Goal: Information Seeking & Learning: Learn about a topic

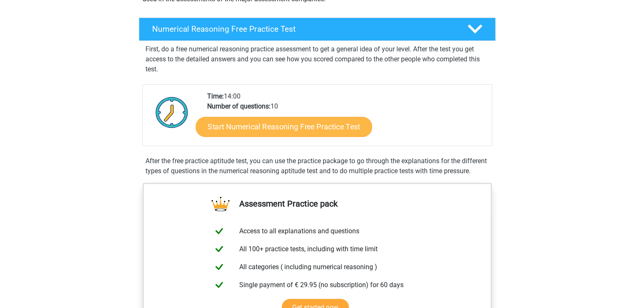
scroll to position [125, 0]
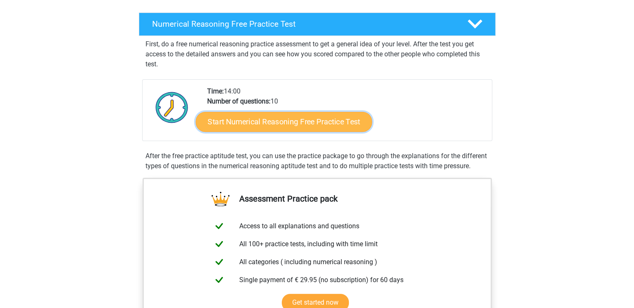
click at [260, 123] on link "Start Numerical Reasoning Free Practice Test" at bounding box center [284, 121] width 176 height 20
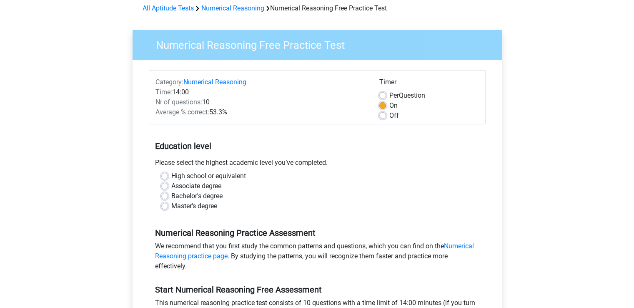
scroll to position [83, 0]
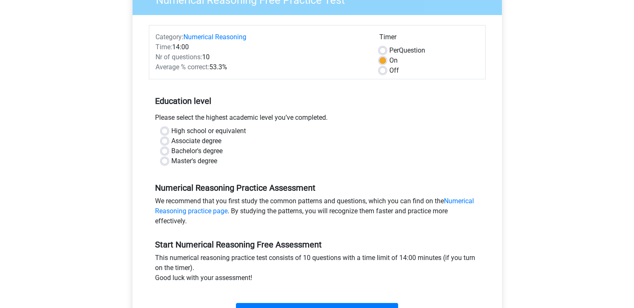
click at [171, 161] on label "Master's degree" at bounding box center [194, 161] width 46 height 10
click at [162, 161] on input "Master's degree" at bounding box center [164, 160] width 7 height 8
radio input "true"
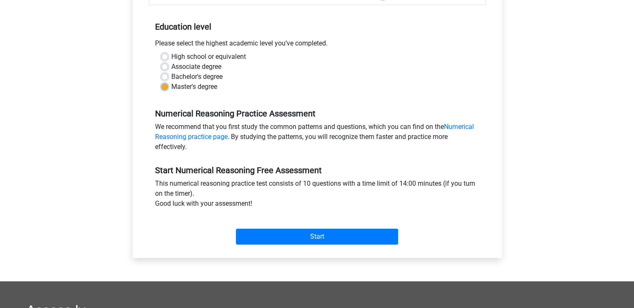
scroll to position [167, 0]
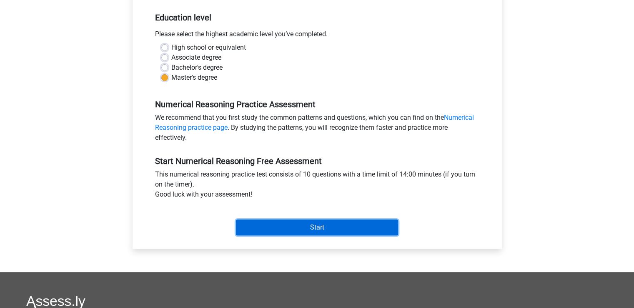
click at [309, 224] on input "Start" at bounding box center [317, 227] width 162 height 16
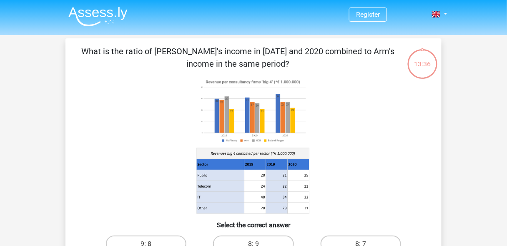
drag, startPoint x: 631, startPoint y: 0, endPoint x: 11, endPoint y: 111, distance: 629.8
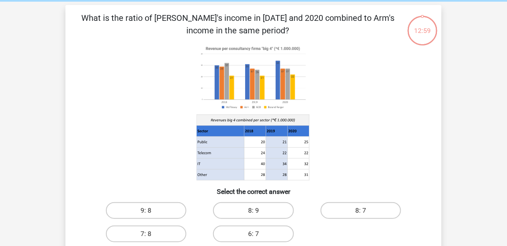
scroll to position [100, 0]
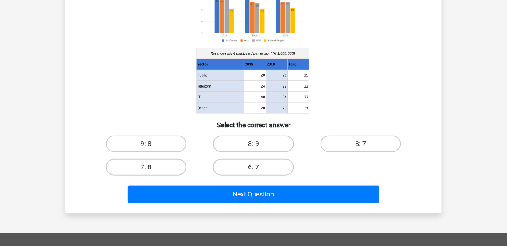
click at [258, 145] on input "8: 9" at bounding box center [255, 146] width 5 height 5
radio input "true"
click at [368, 146] on label "8: 7" at bounding box center [361, 143] width 80 height 17
click at [366, 146] on input "8: 7" at bounding box center [363, 146] width 5 height 5
radio input "true"
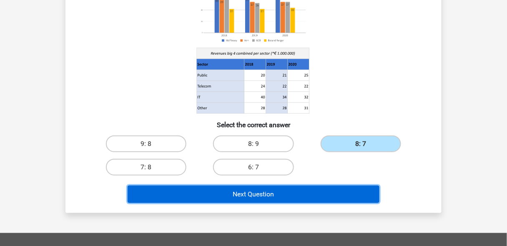
click at [264, 192] on button "Next Question" at bounding box center [254, 195] width 252 height 18
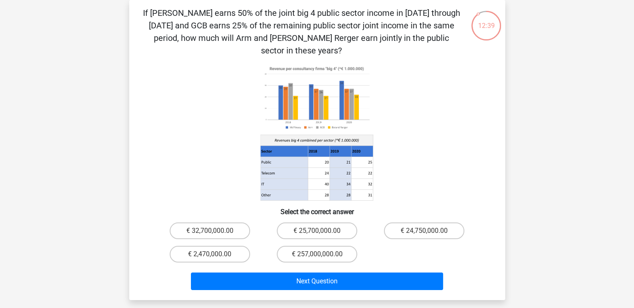
scroll to position [0, 0]
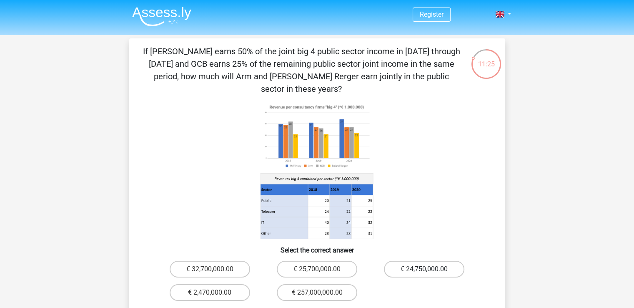
click at [434, 261] on label "€ 24,750,000.00" at bounding box center [424, 269] width 80 height 17
click at [430, 269] on input "€ 24,750,000.00" at bounding box center [426, 271] width 5 height 5
radio input "true"
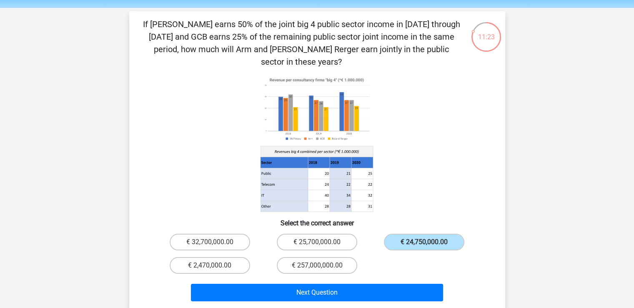
scroll to position [42, 0]
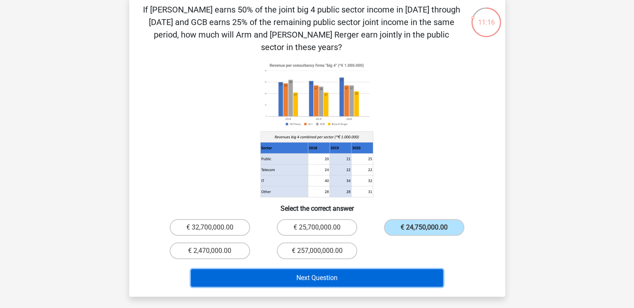
click at [303, 269] on button "Next Question" at bounding box center [317, 278] width 252 height 18
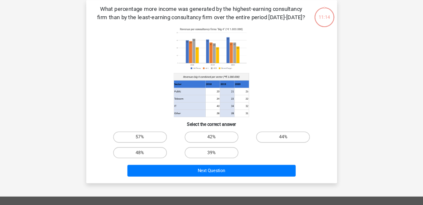
scroll to position [0, 0]
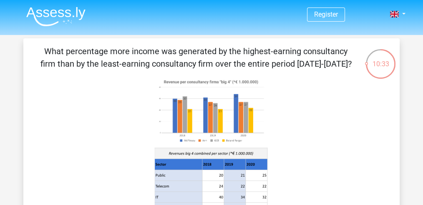
drag, startPoint x: 600, startPoint y: 3, endPoint x: 92, endPoint y: 110, distance: 519.4
click at [92, 110] on icon at bounding box center [211, 146] width 336 height 138
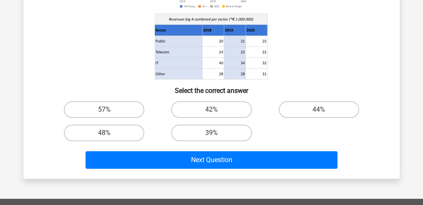
scroll to position [139, 0]
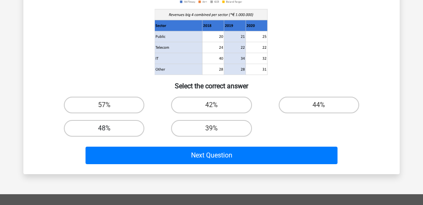
click at [119, 127] on label "48%" at bounding box center [104, 128] width 80 height 17
click at [110, 128] on input "48%" at bounding box center [106, 130] width 5 height 5
radio input "true"
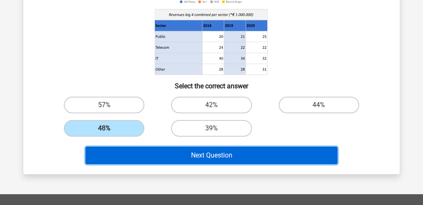
click at [197, 157] on button "Next Question" at bounding box center [211, 156] width 252 height 18
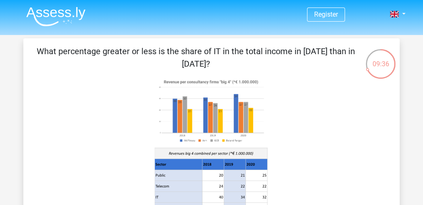
scroll to position [111, 0]
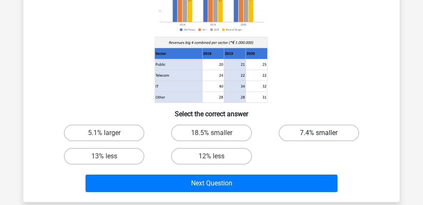
click at [306, 131] on label "7.4% smaller" at bounding box center [318, 133] width 80 height 17
click at [319, 133] on input "7.4% smaller" at bounding box center [321, 135] width 5 height 5
radio input "true"
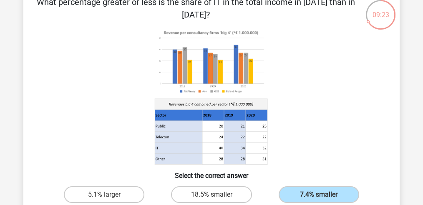
scroll to position [139, 0]
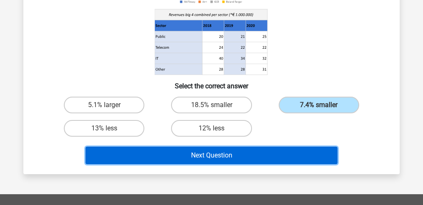
click at [249, 154] on button "Next Question" at bounding box center [211, 156] width 252 height 18
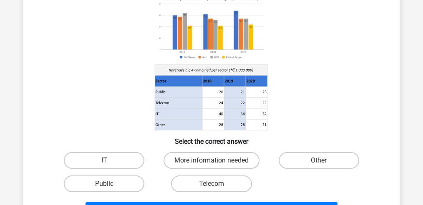
scroll to position [111, 0]
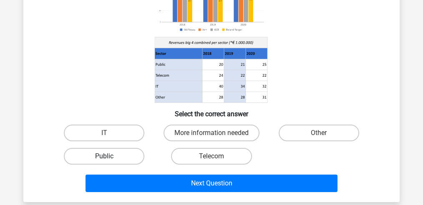
click at [98, 152] on label "Public" at bounding box center [104, 156] width 80 height 17
click at [104, 156] on input "Public" at bounding box center [106, 158] width 5 height 5
radio input "true"
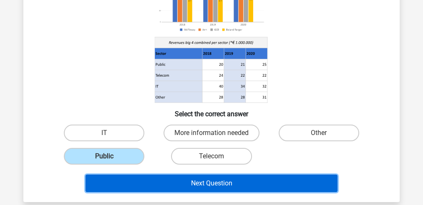
click at [197, 183] on button "Next Question" at bounding box center [211, 184] width 252 height 18
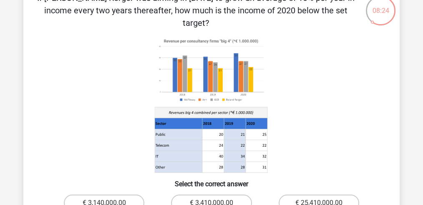
scroll to position [83, 0]
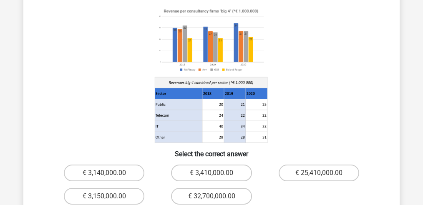
click at [216, 173] on input "€ 3,410,000.00" at bounding box center [213, 175] width 5 height 5
radio input "true"
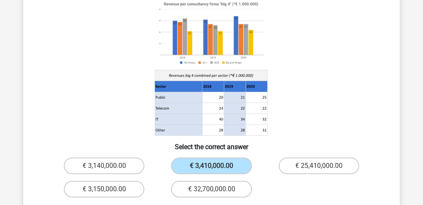
scroll to position [167, 0]
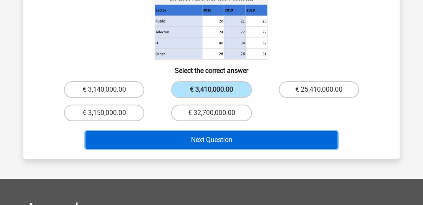
click at [162, 131] on button "Next Question" at bounding box center [211, 140] width 252 height 18
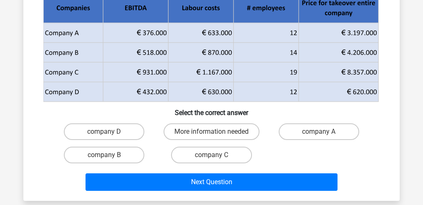
scroll to position [55, 0]
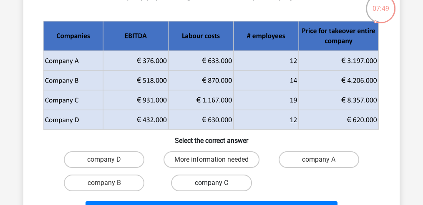
click at [205, 183] on label "company C" at bounding box center [211, 183] width 80 height 17
click at [211, 183] on input "company C" at bounding box center [213, 185] width 5 height 5
radio input "true"
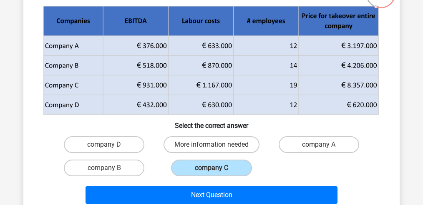
scroll to position [83, 0]
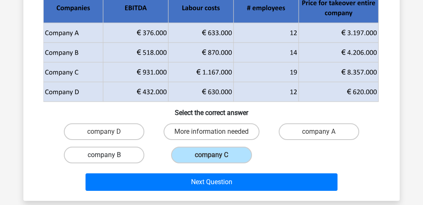
click at [125, 150] on label "company B" at bounding box center [104, 155] width 80 height 17
click at [110, 155] on input "company B" at bounding box center [106, 157] width 5 height 5
radio input "true"
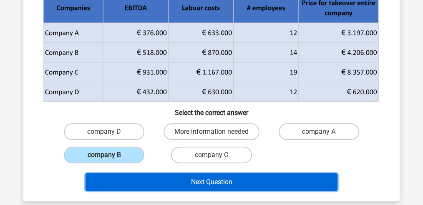
click at [193, 181] on button "Next Question" at bounding box center [211, 182] width 252 height 18
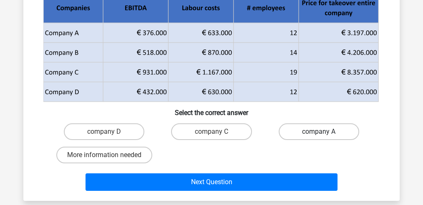
click at [328, 130] on label "company A" at bounding box center [318, 131] width 80 height 17
click at [324, 132] on input "company A" at bounding box center [321, 134] width 5 height 5
radio input "true"
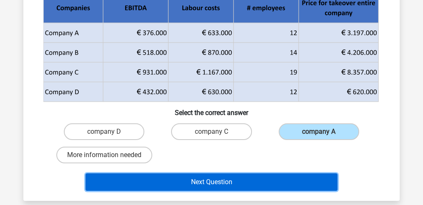
click at [241, 186] on button "Next Question" at bounding box center [211, 182] width 252 height 18
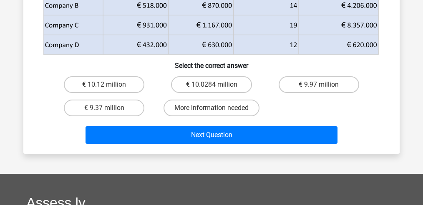
scroll to position [167, 0]
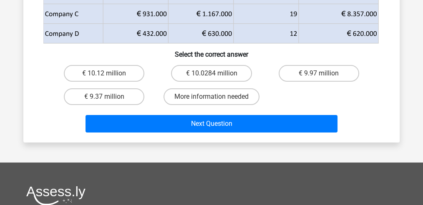
click at [215, 75] on input "€ 10.0284 million" at bounding box center [213, 75] width 5 height 5
radio input "true"
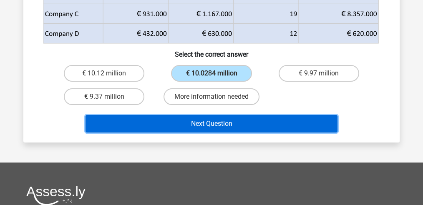
click at [248, 125] on button "Next Question" at bounding box center [211, 124] width 252 height 18
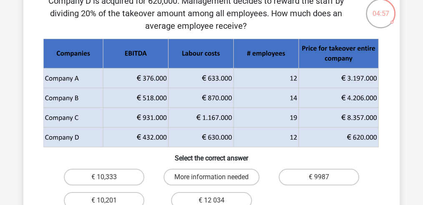
scroll to position [83, 0]
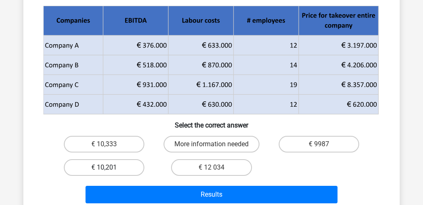
click at [118, 169] on label "€ 10,201" at bounding box center [104, 167] width 80 height 17
click at [110, 169] on input "€ 10,201" at bounding box center [106, 170] width 5 height 5
radio input "true"
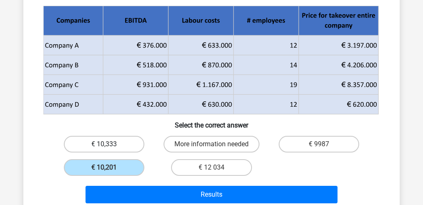
click at [96, 138] on label "€ 10,333" at bounding box center [104, 144] width 80 height 17
click at [104, 144] on input "€ 10,333" at bounding box center [106, 146] width 5 height 5
radio input "true"
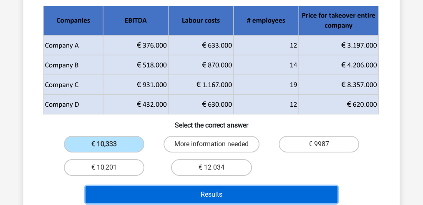
click at [217, 192] on button "Results" at bounding box center [211, 195] width 252 height 18
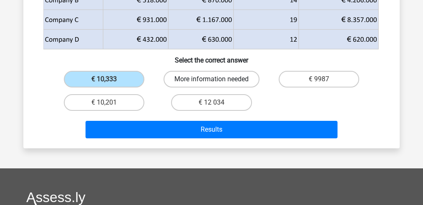
scroll to position [194, 0]
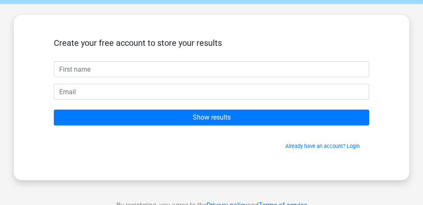
scroll to position [83, 0]
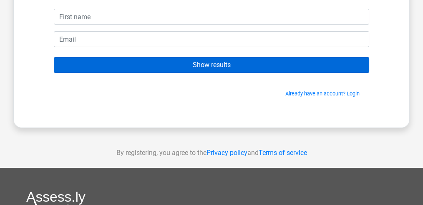
drag, startPoint x: 204, startPoint y: 73, endPoint x: 204, endPoint y: 66, distance: 6.7
click at [204, 72] on form "Create your free account to store your results Show results Already have an acc…" at bounding box center [211, 41] width 315 height 112
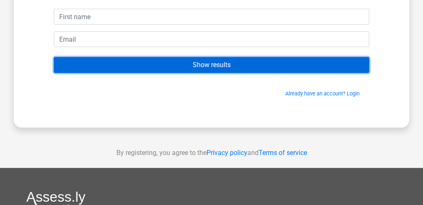
click at [204, 66] on input "Show results" at bounding box center [211, 65] width 315 height 16
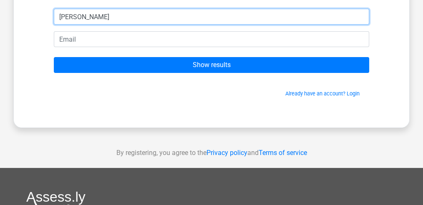
type input "[PERSON_NAME]"
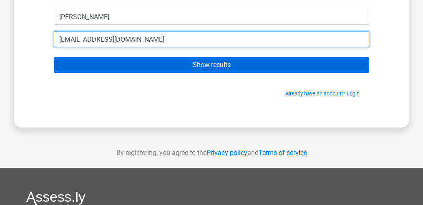
type input "[EMAIL_ADDRESS][DOMAIN_NAME]"
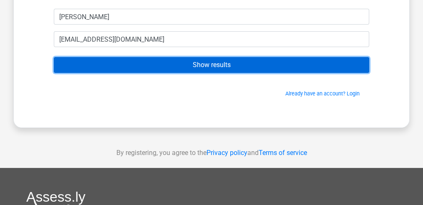
click at [177, 68] on input "Show results" at bounding box center [211, 65] width 315 height 16
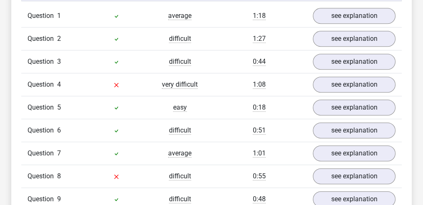
scroll to position [667, 0]
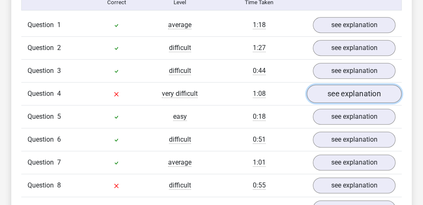
click at [363, 91] on link "see explanation" at bounding box center [353, 94] width 95 height 18
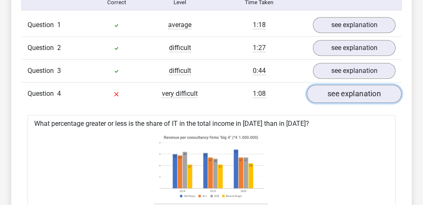
click at [348, 95] on link "see explanation" at bounding box center [353, 94] width 95 height 18
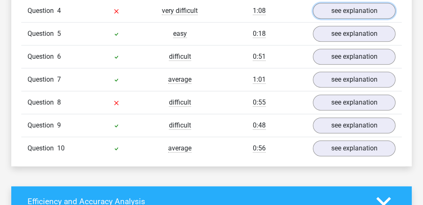
scroll to position [750, 0]
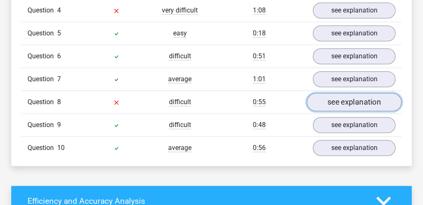
click at [329, 93] on link "see explanation" at bounding box center [353, 102] width 95 height 18
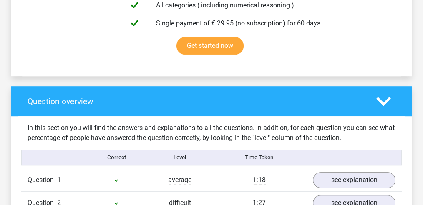
scroll to position [389, 0]
